Goal: Task Accomplishment & Management: Use online tool/utility

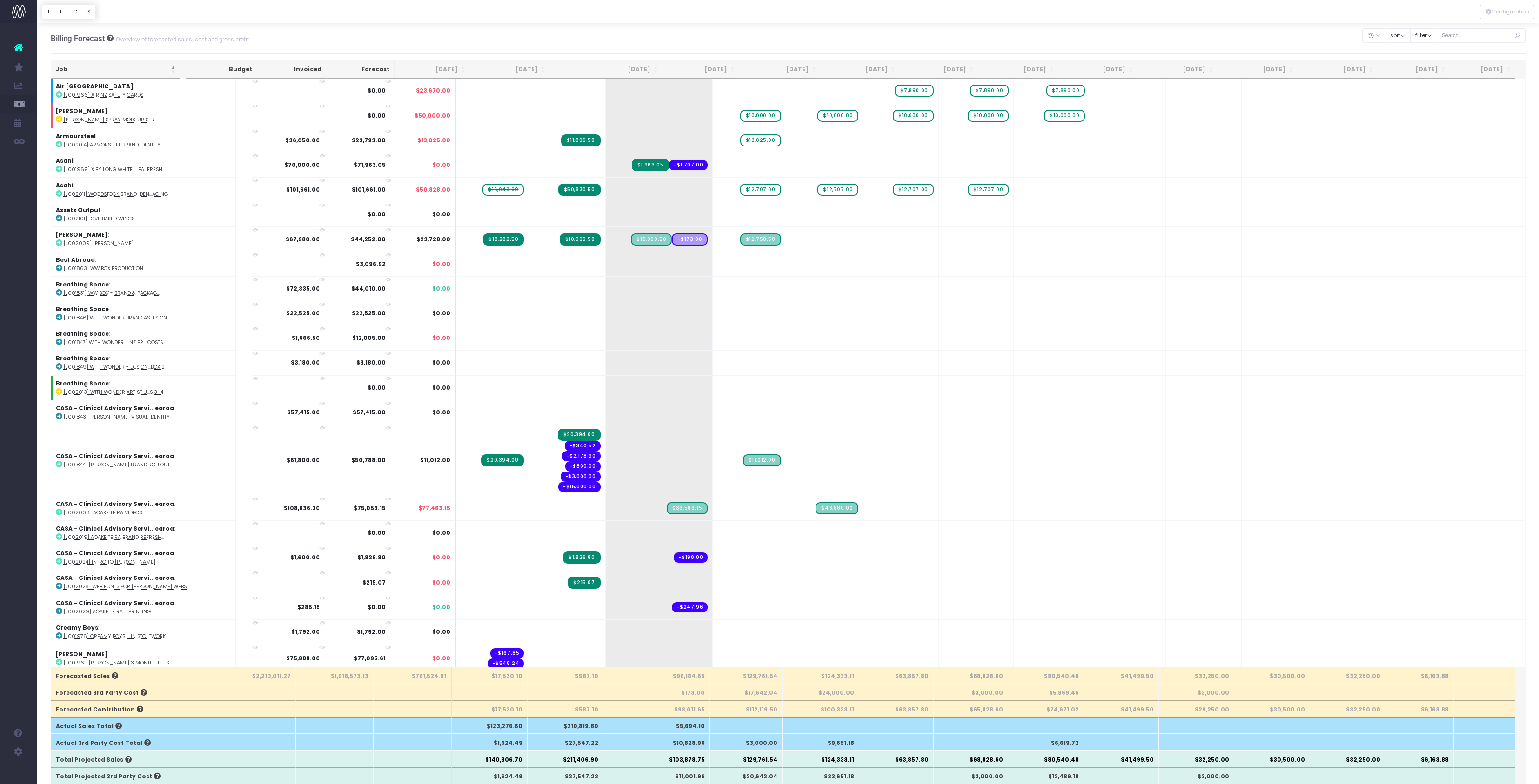
scroll to position [829, 0]
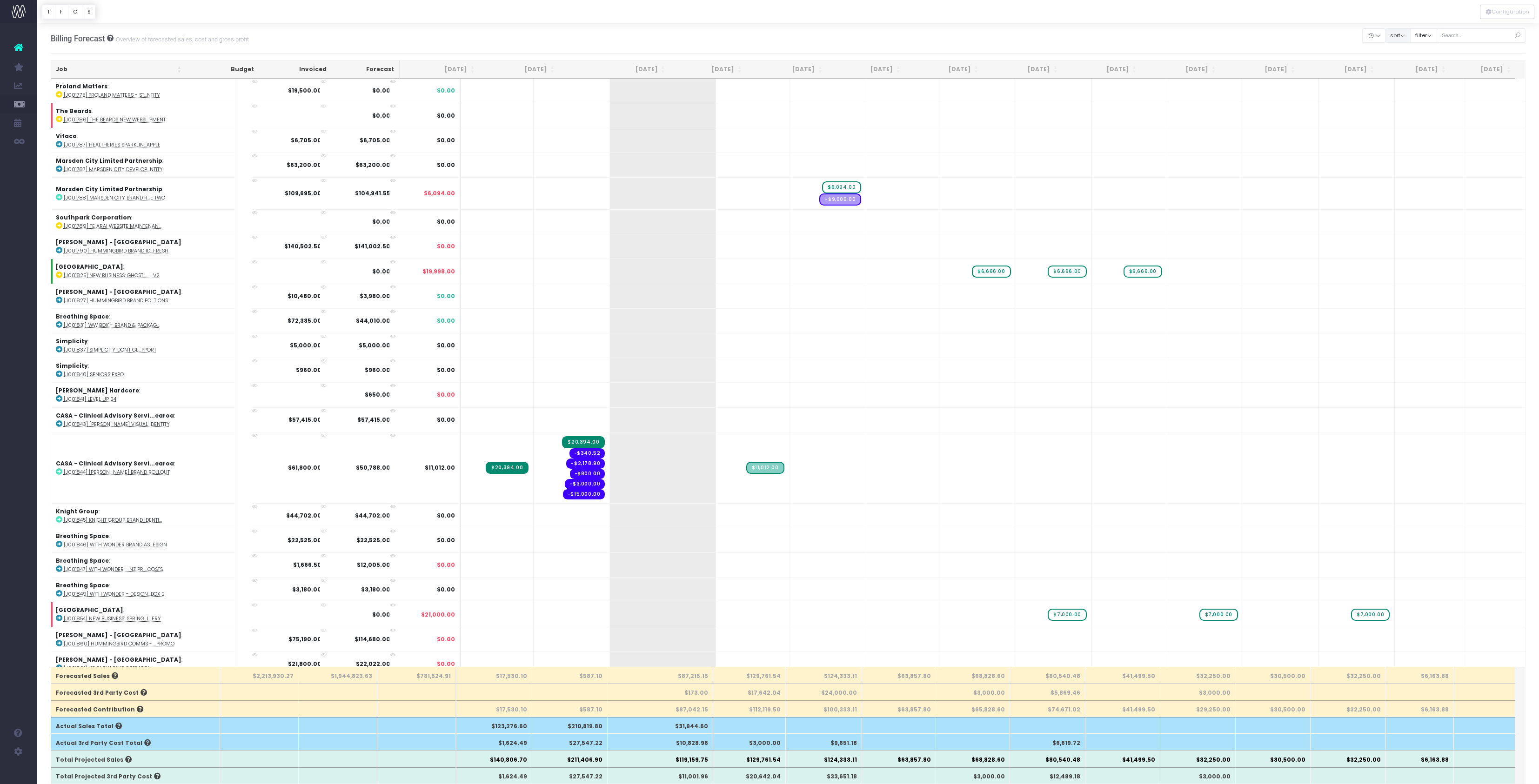
click at [1385, 42] on button "sort" at bounding box center [1397, 36] width 26 height 14
click at [1396, 84] on link "Sort by Client Name Asc" at bounding box center [1432, 76] width 72 height 16
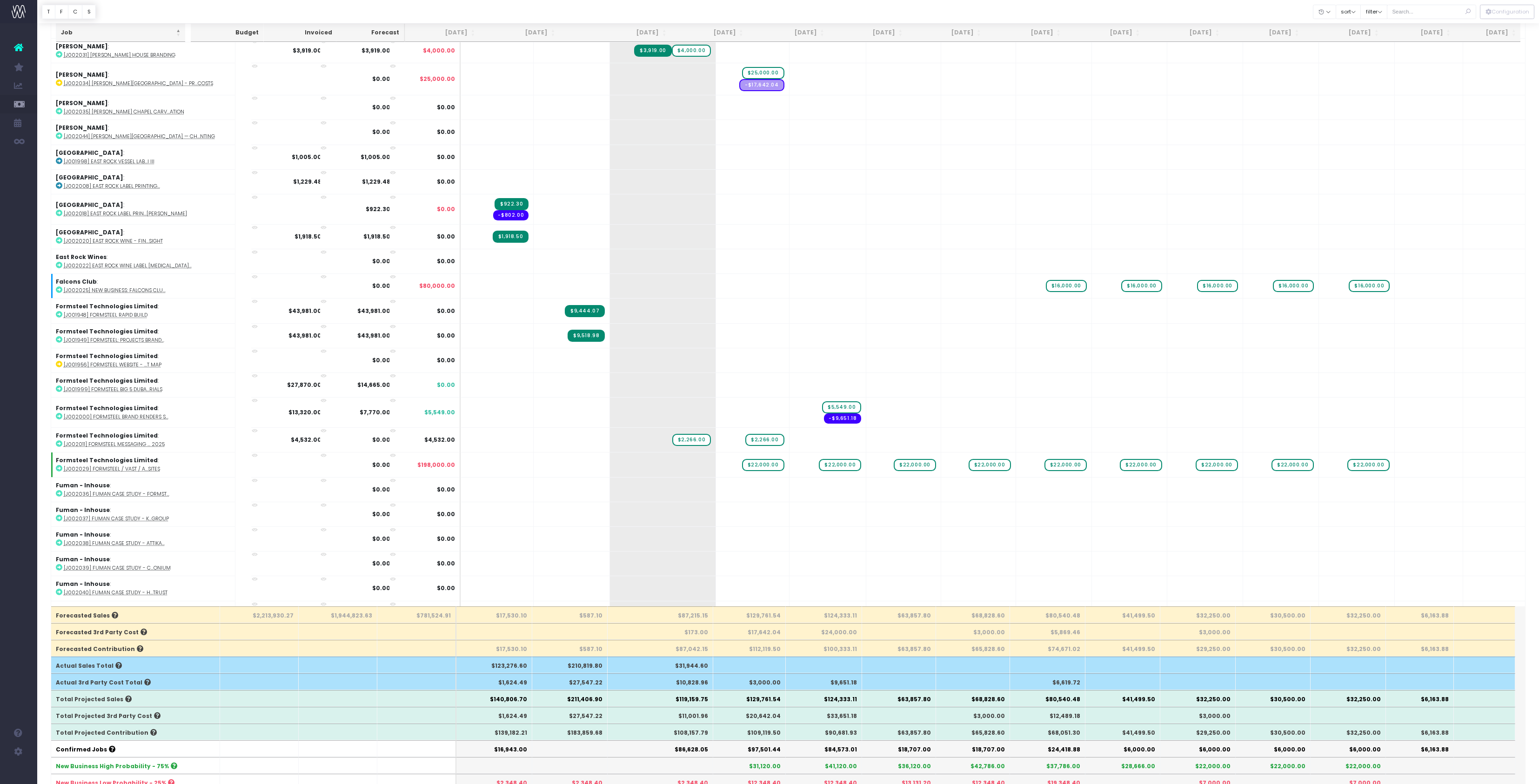
scroll to position [702, 0]
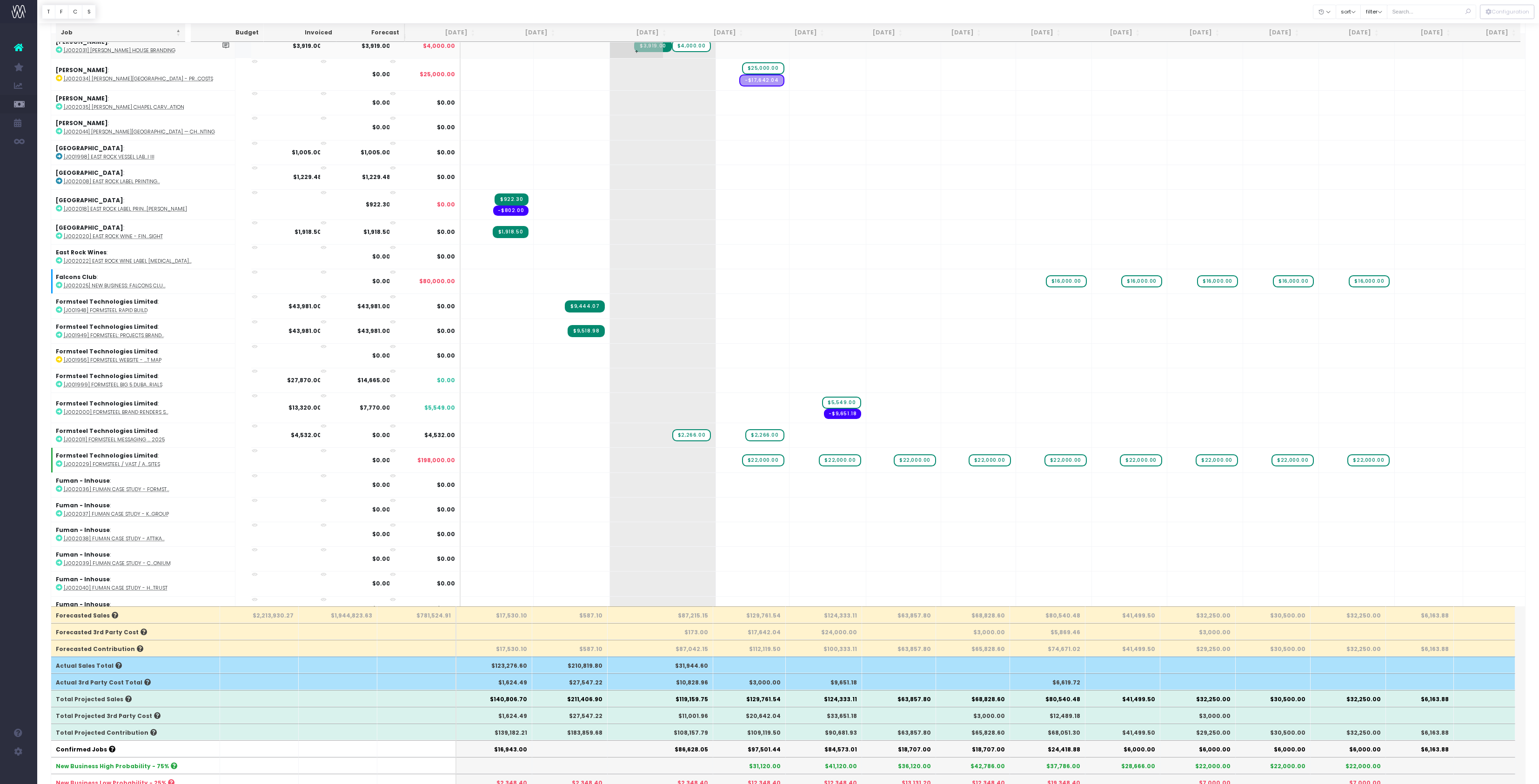
click at [682, 52] on span "$4,000.00" at bounding box center [691, 46] width 39 height 12
click at [680, 11] on div at bounding box center [788, 11] width 1502 height 23
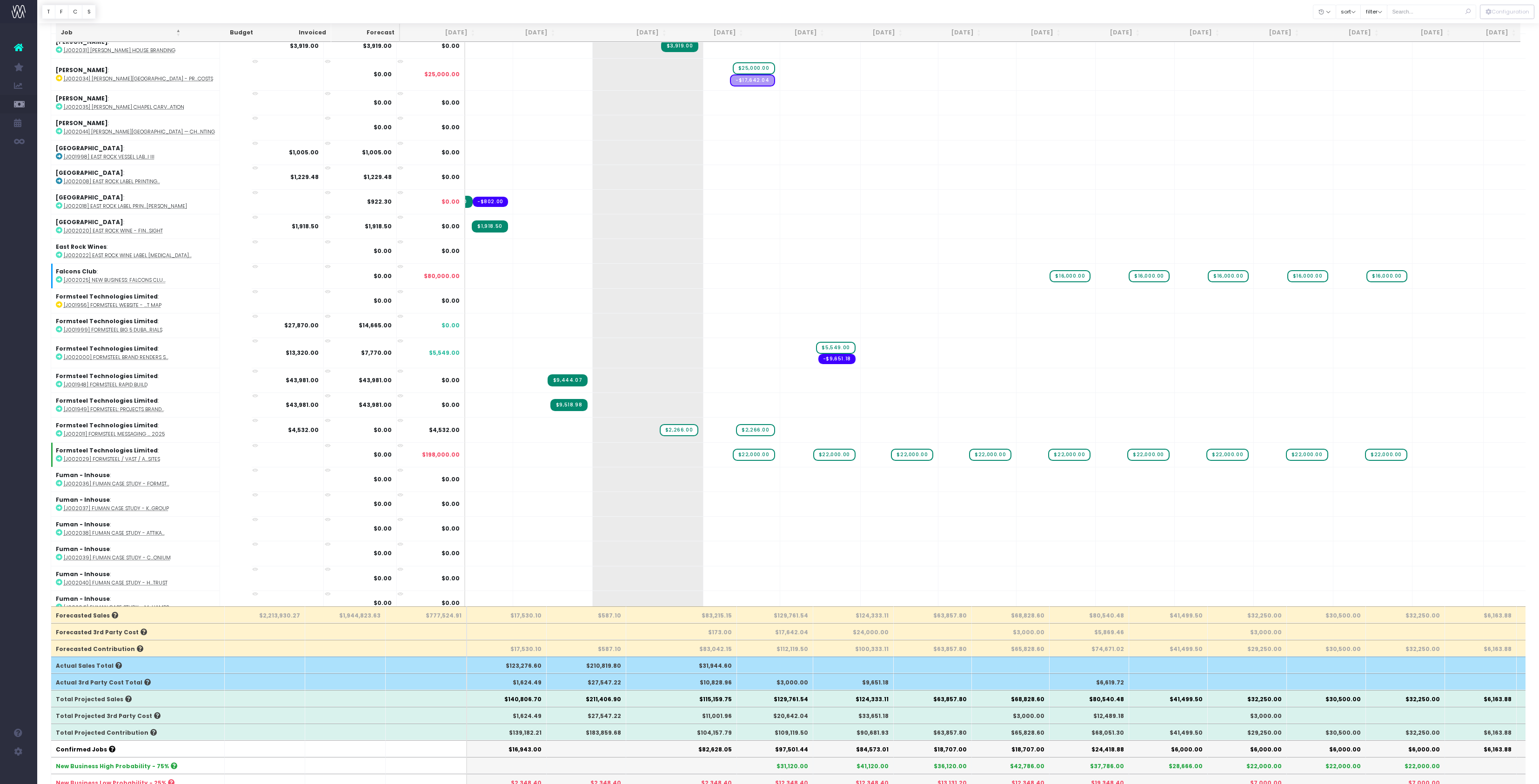
click at [678, 11] on div at bounding box center [788, 11] width 1502 height 23
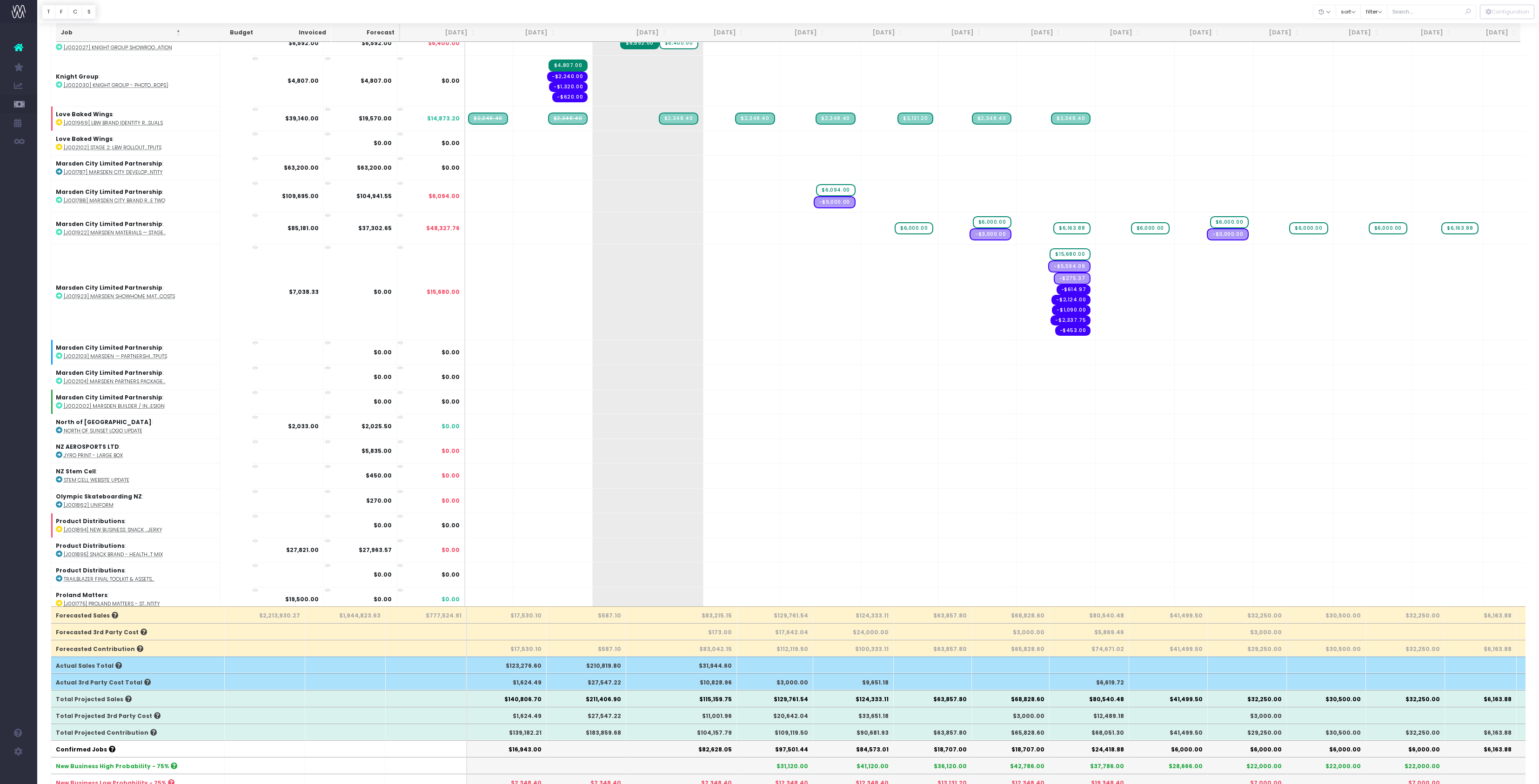
scroll to position [2666, 0]
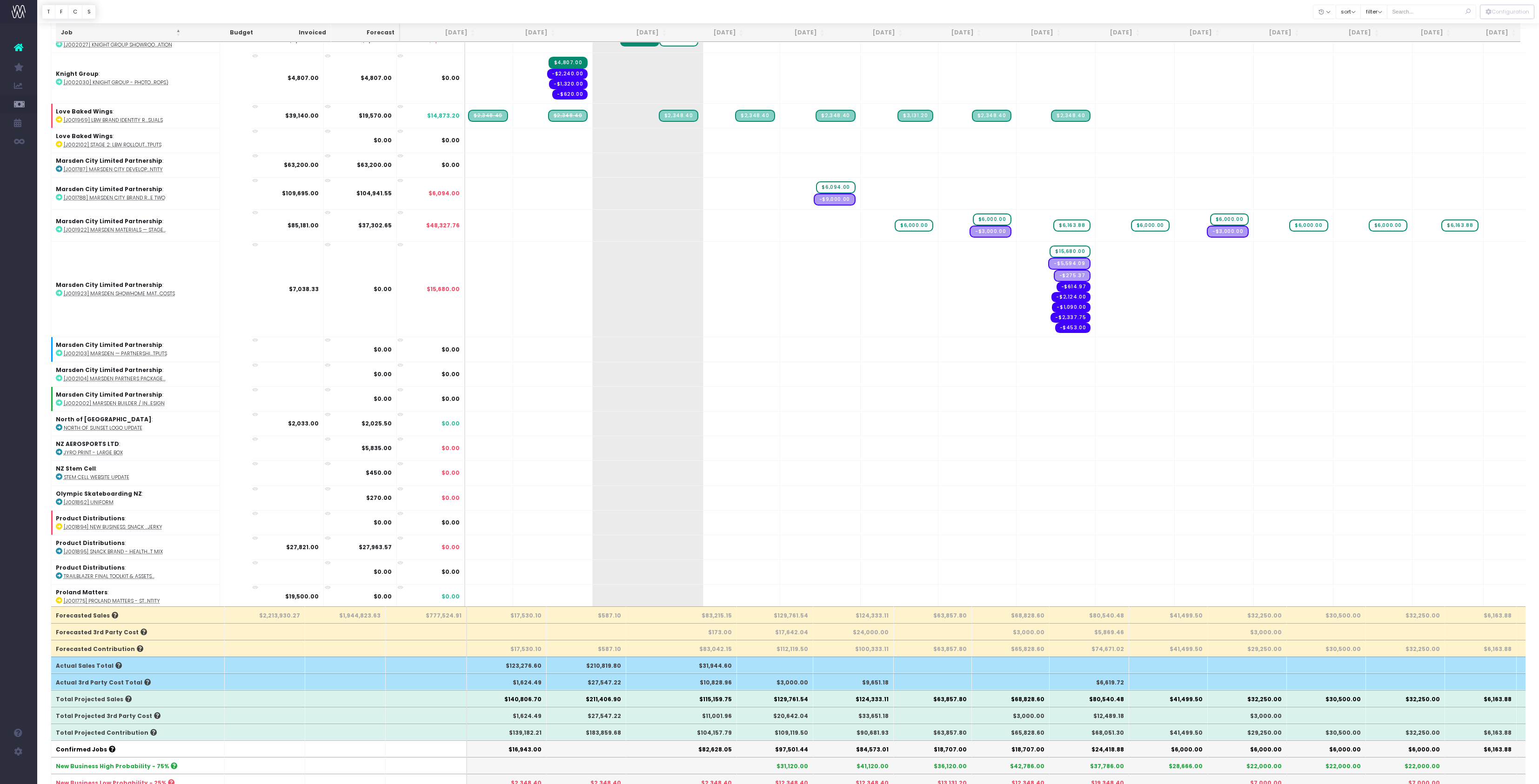
click at [723, 14] on div at bounding box center [788, 11] width 1502 height 23
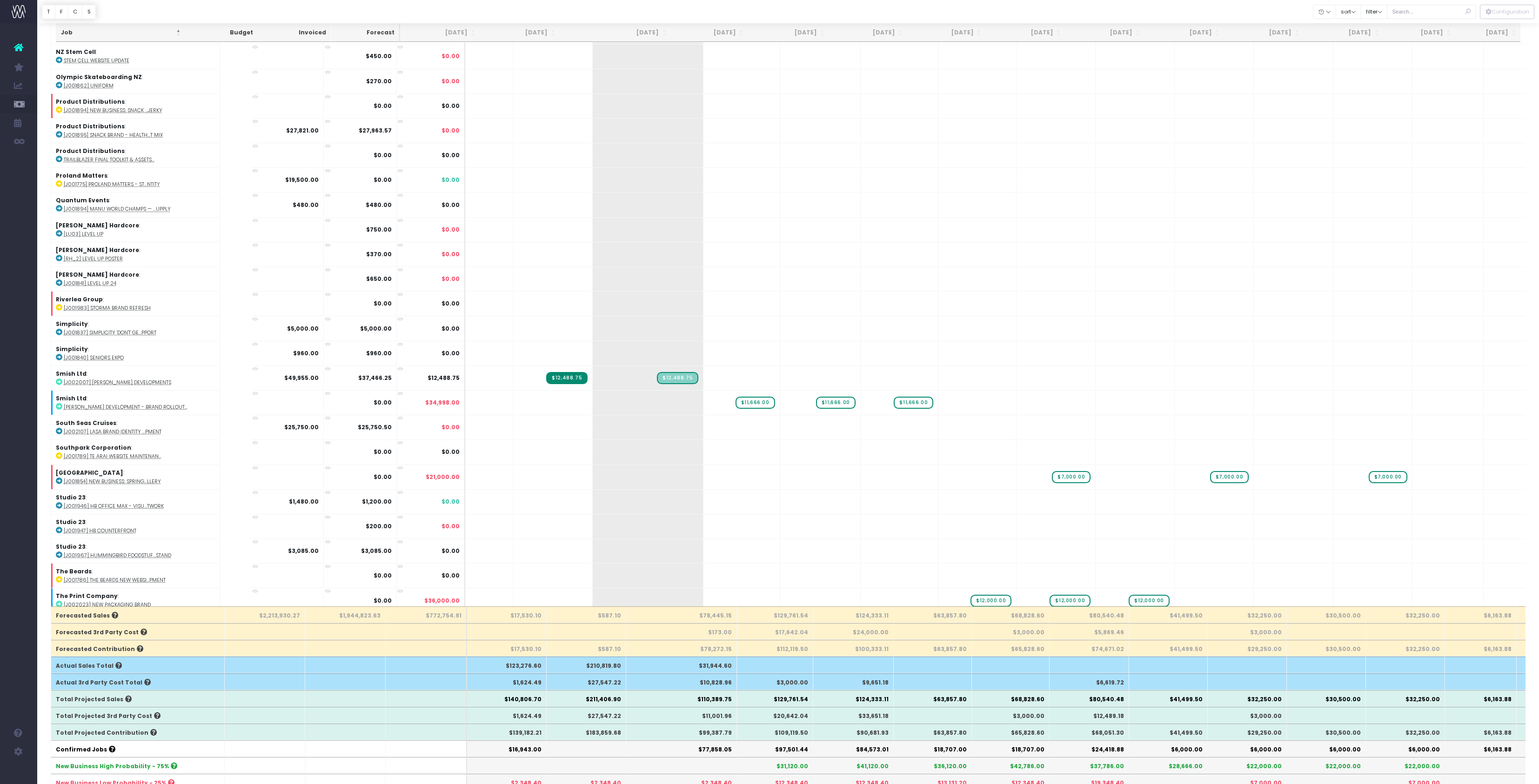
scroll to position [3081, 0]
click at [722, 10] on div at bounding box center [788, 11] width 1502 height 23
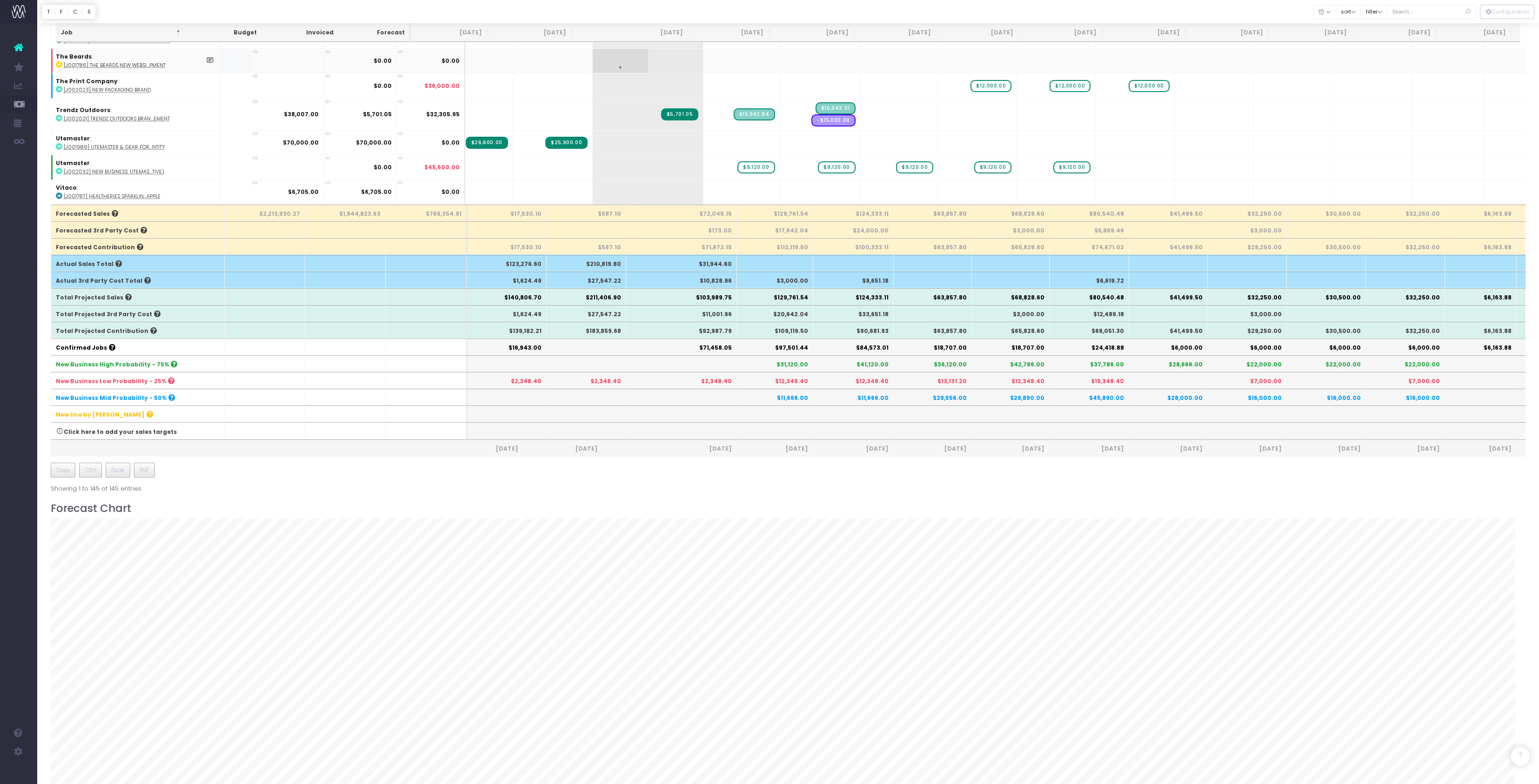
scroll to position [463, 0]
